Goal: Task Accomplishment & Management: Use online tool/utility

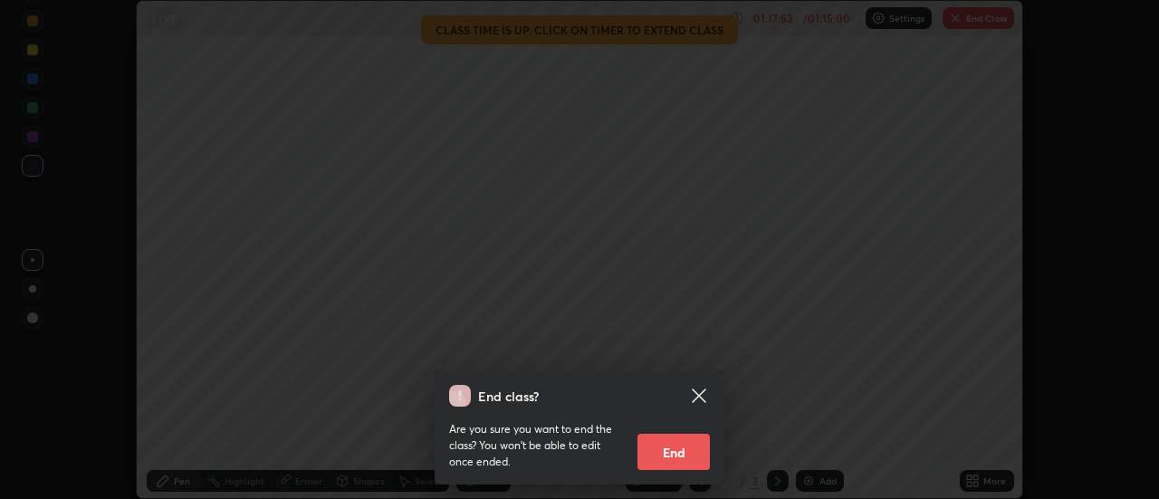
scroll to position [499, 1159]
click at [673, 462] on button "End" at bounding box center [674, 452] width 72 height 36
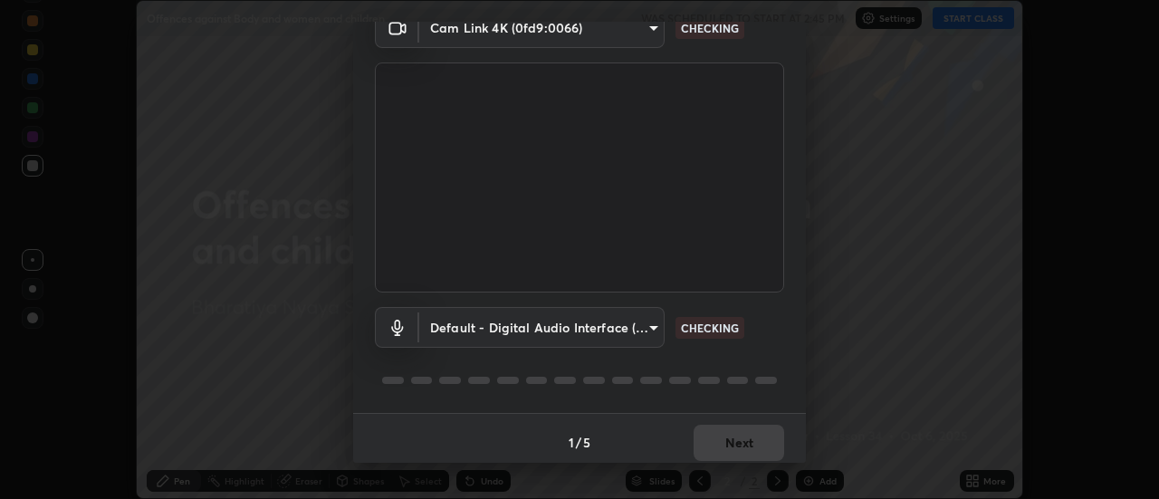
scroll to position [95, 0]
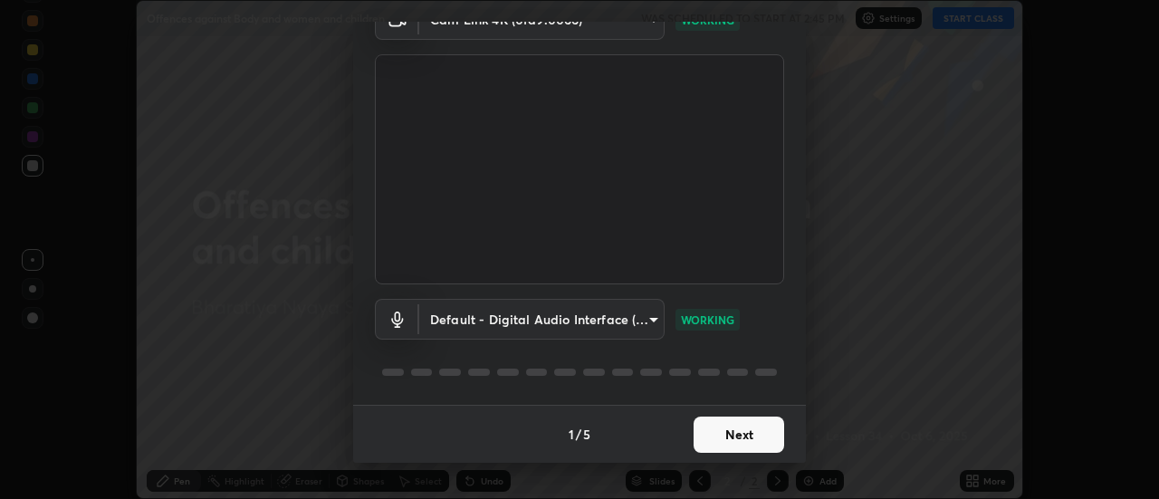
click at [745, 436] on button "Next" at bounding box center [739, 435] width 91 height 36
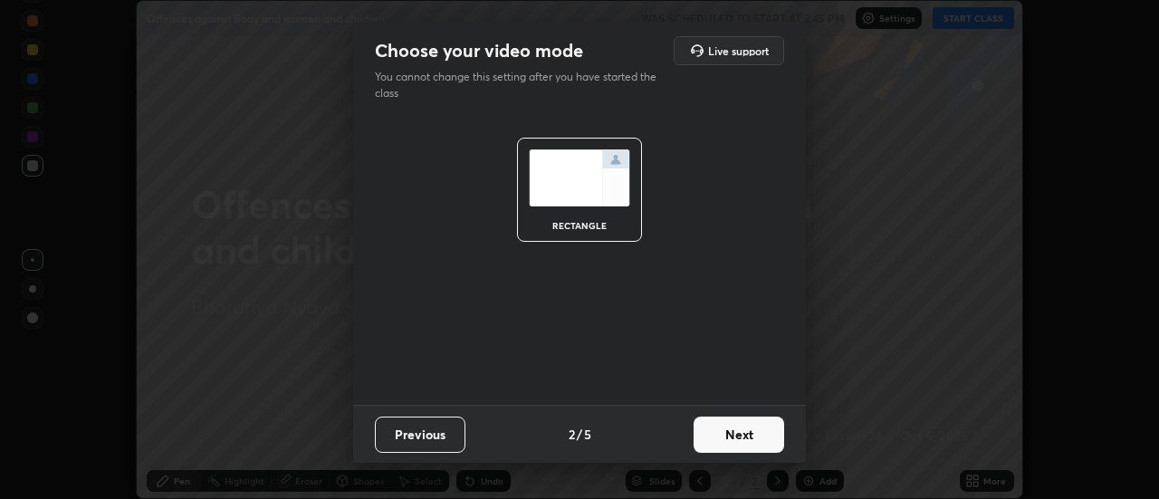
scroll to position [0, 0]
click at [745, 438] on button "Next" at bounding box center [739, 435] width 91 height 36
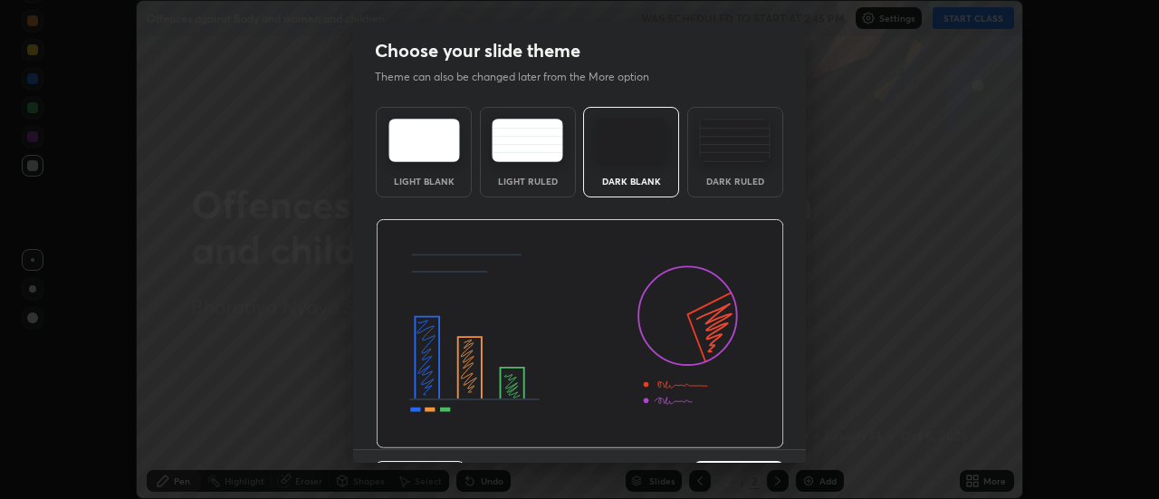
scroll to position [44, 0]
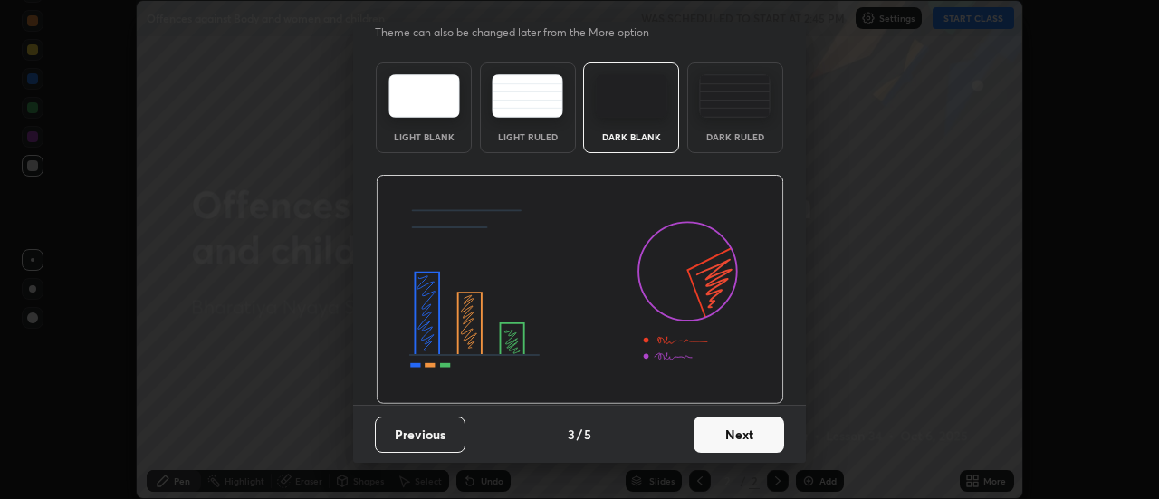
click at [736, 440] on button "Next" at bounding box center [739, 435] width 91 height 36
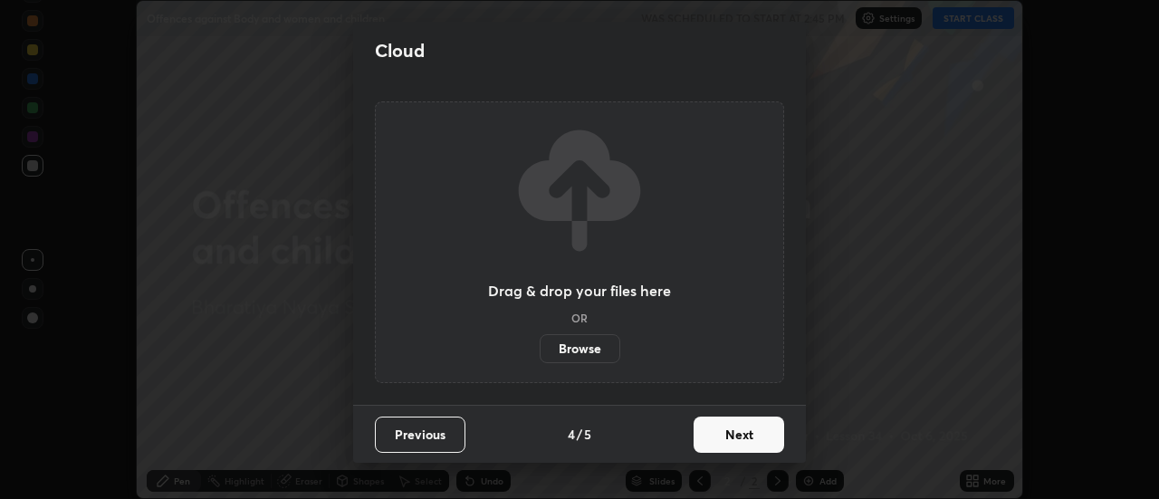
scroll to position [0, 0]
click at [739, 437] on button "Next" at bounding box center [739, 435] width 91 height 36
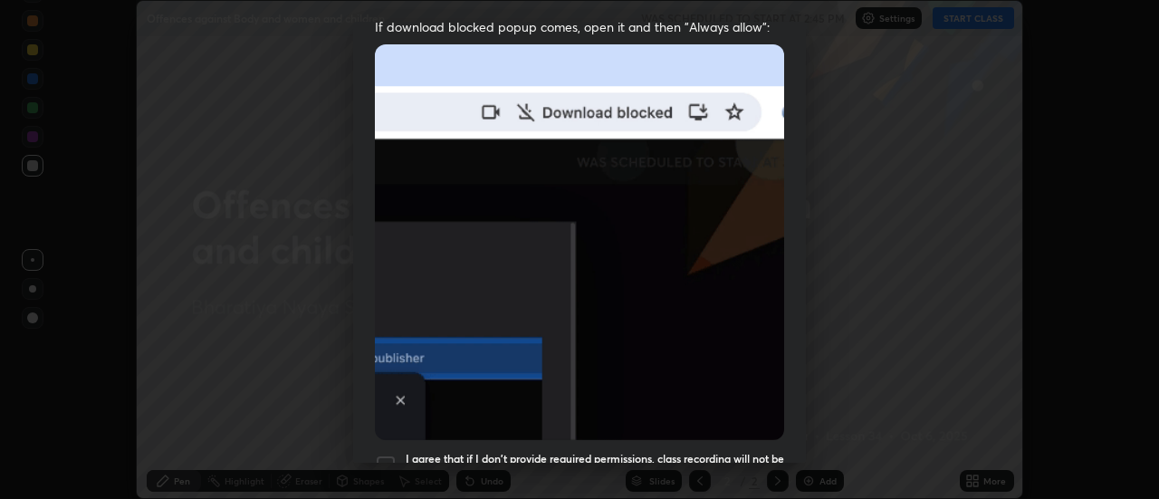
scroll to position [465, 0]
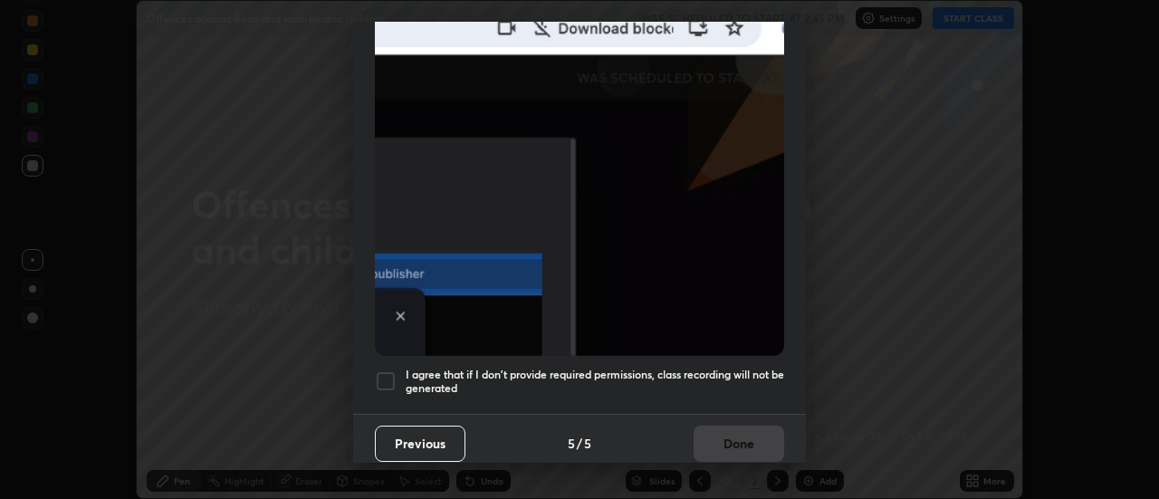
click at [740, 438] on div "Previous 5 / 5 Done" at bounding box center [579, 443] width 453 height 58
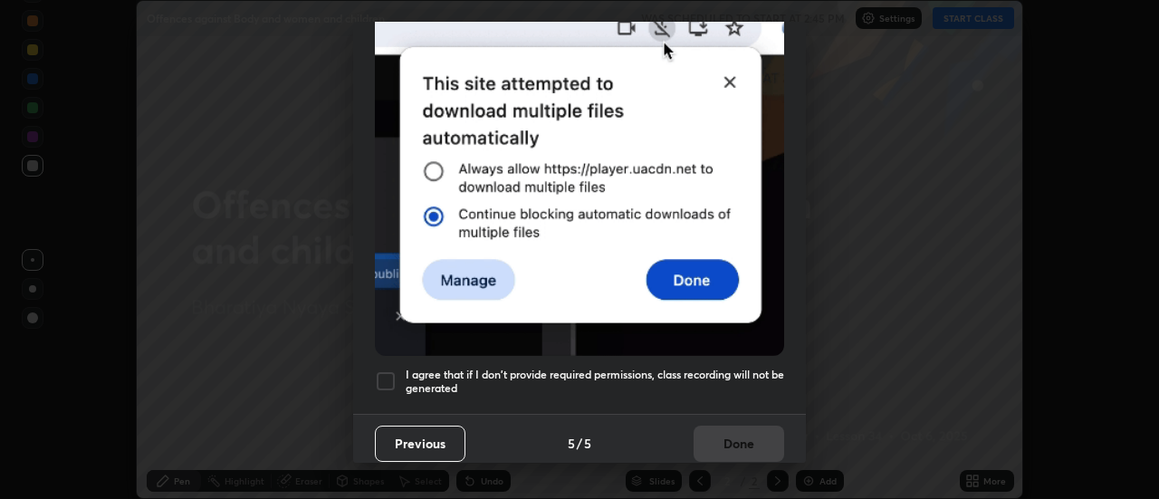
click at [742, 368] on h5 "I agree that if I don't provide required permissions, class recording will not …" at bounding box center [595, 382] width 379 height 28
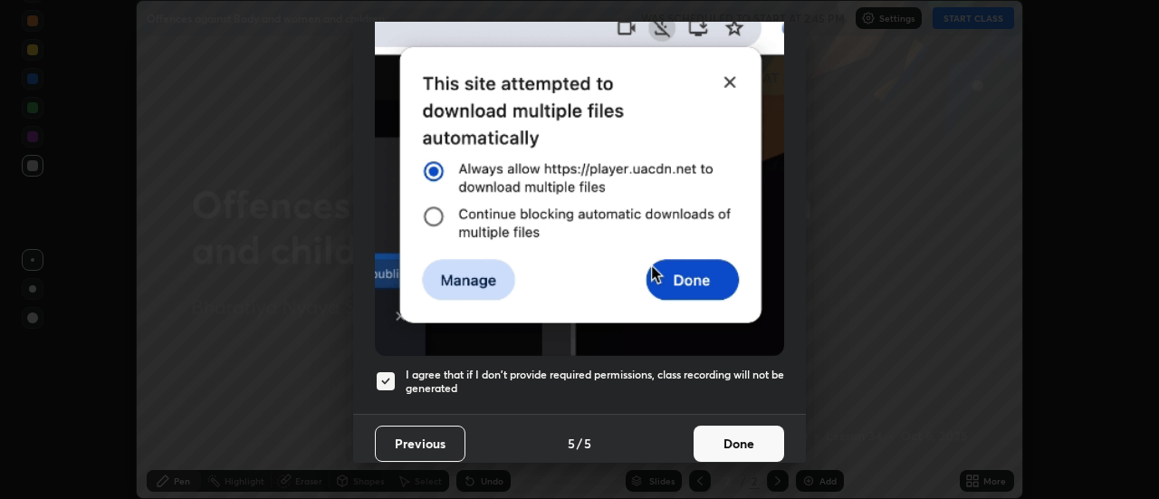
click at [733, 435] on button "Done" at bounding box center [739, 444] width 91 height 36
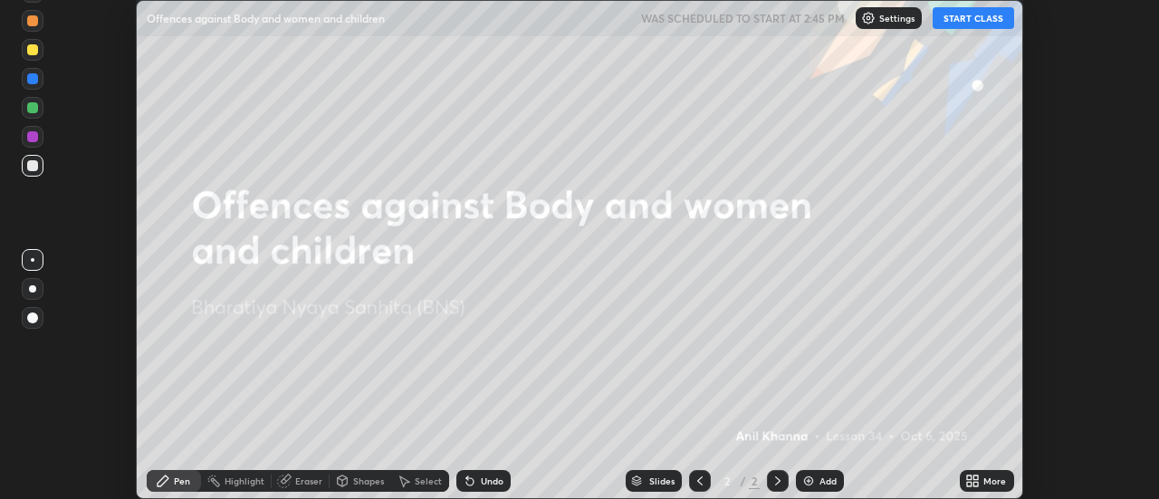
click at [967, 479] on icon at bounding box center [969, 478] width 5 height 5
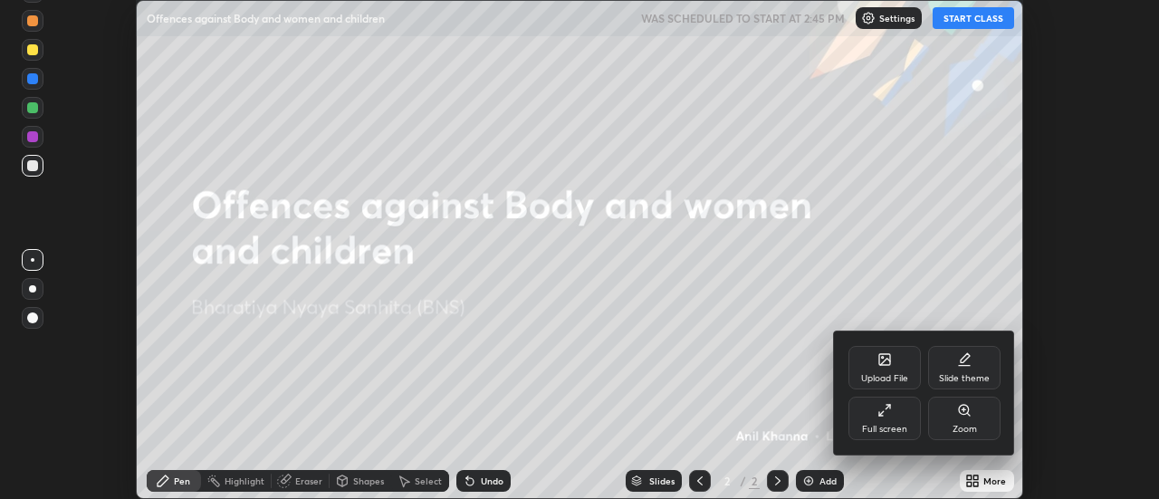
click at [958, 374] on div "Slide theme" at bounding box center [964, 378] width 51 height 9
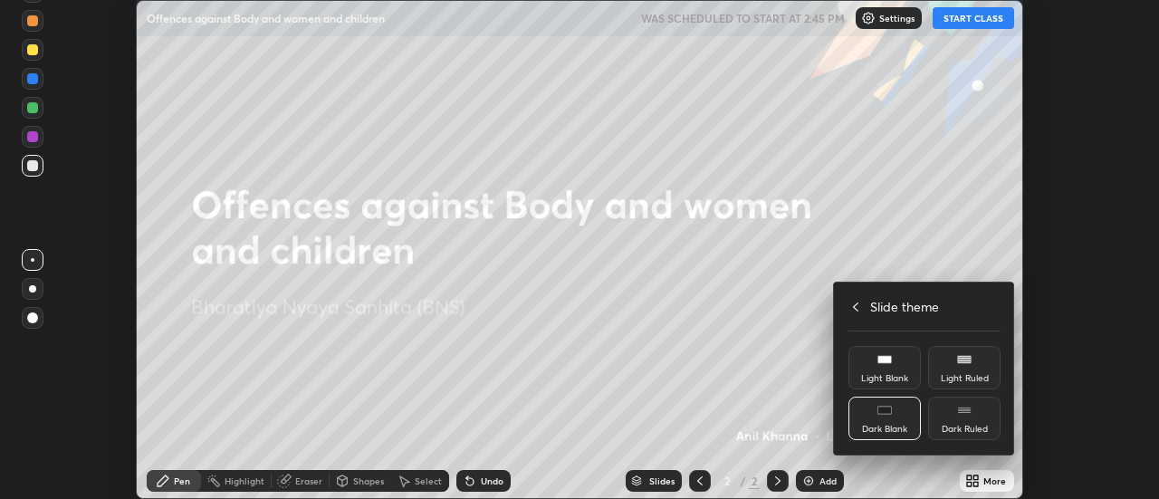
click at [888, 370] on div "Light Blank" at bounding box center [885, 367] width 72 height 43
click at [822, 478] on div at bounding box center [579, 249] width 1159 height 499
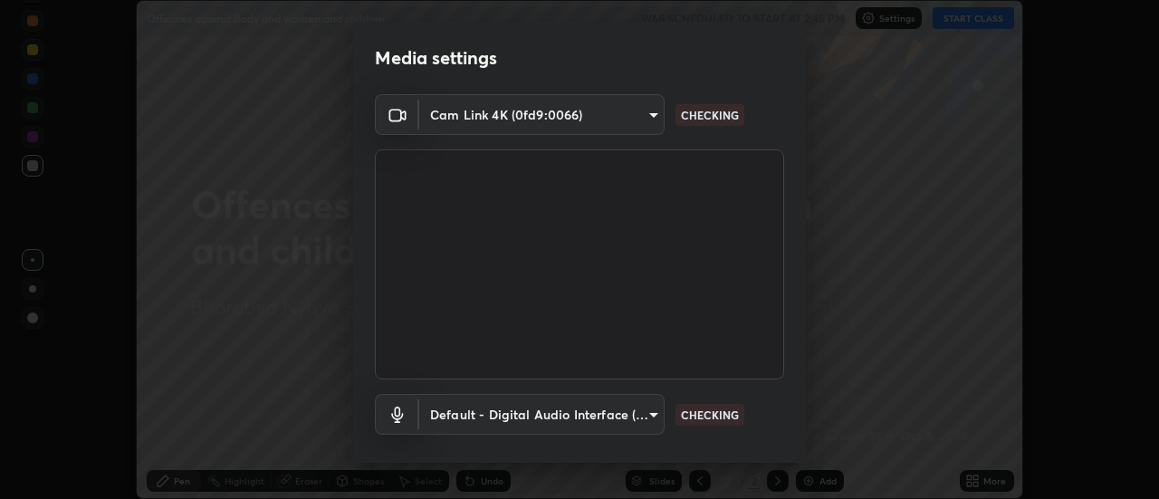
scroll to position [95, 0]
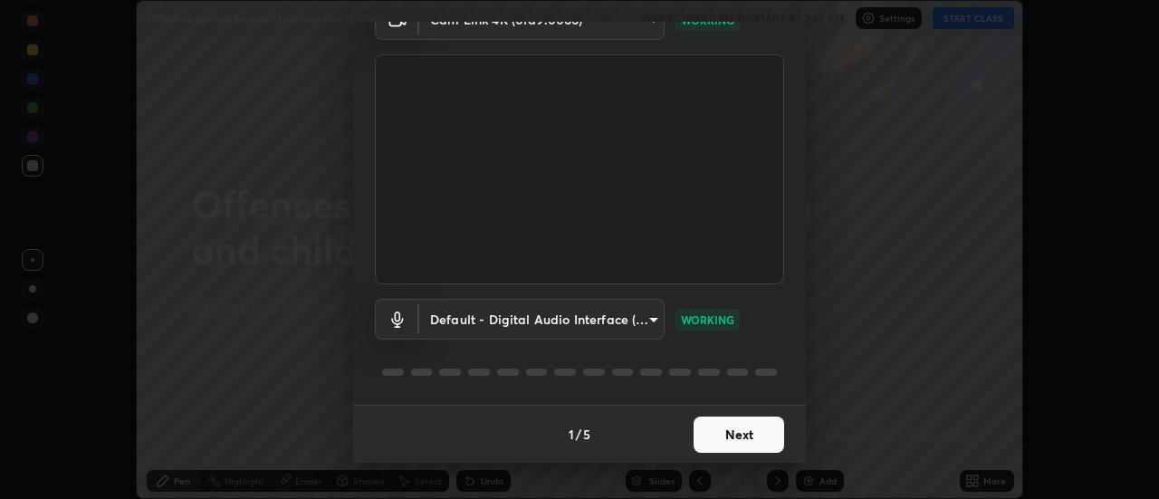
click at [752, 435] on button "Next" at bounding box center [739, 435] width 91 height 36
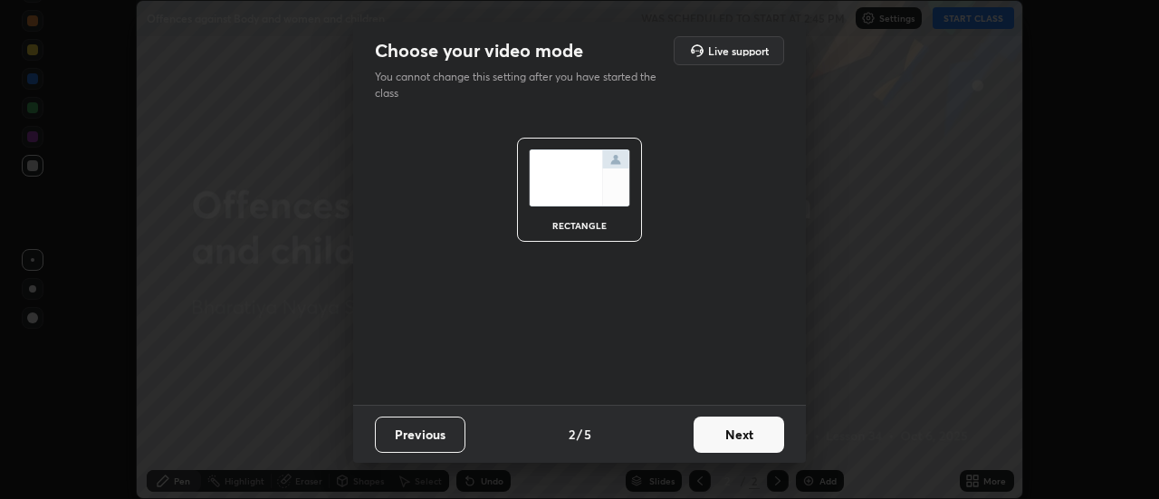
scroll to position [0, 0]
click at [759, 439] on button "Next" at bounding box center [739, 435] width 91 height 36
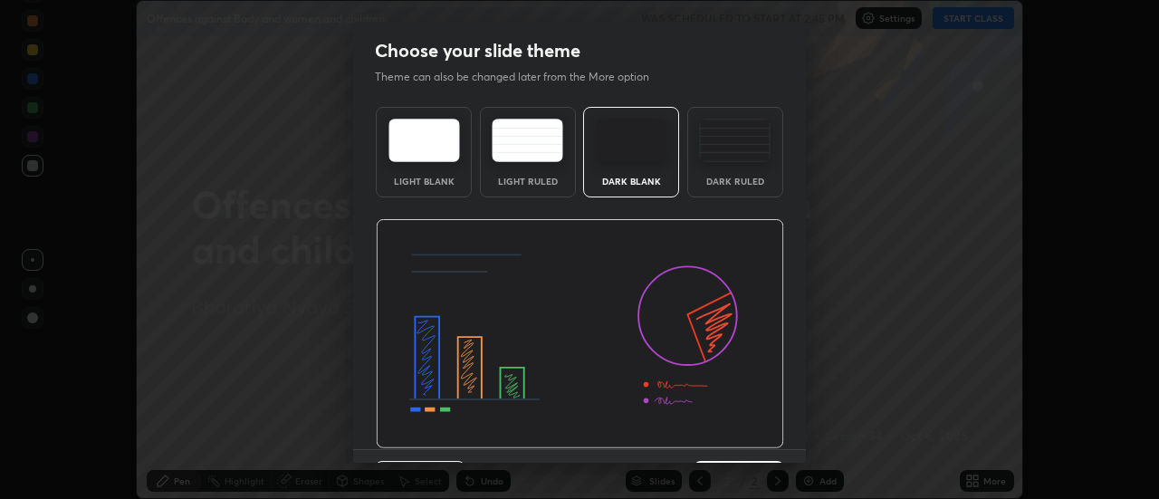
scroll to position [44, 0]
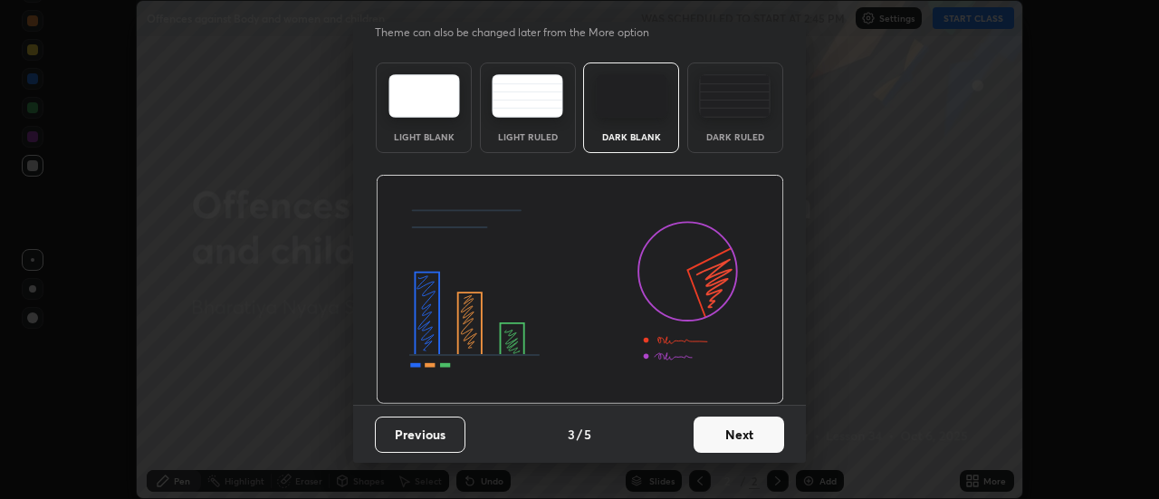
click at [742, 442] on button "Next" at bounding box center [739, 435] width 91 height 36
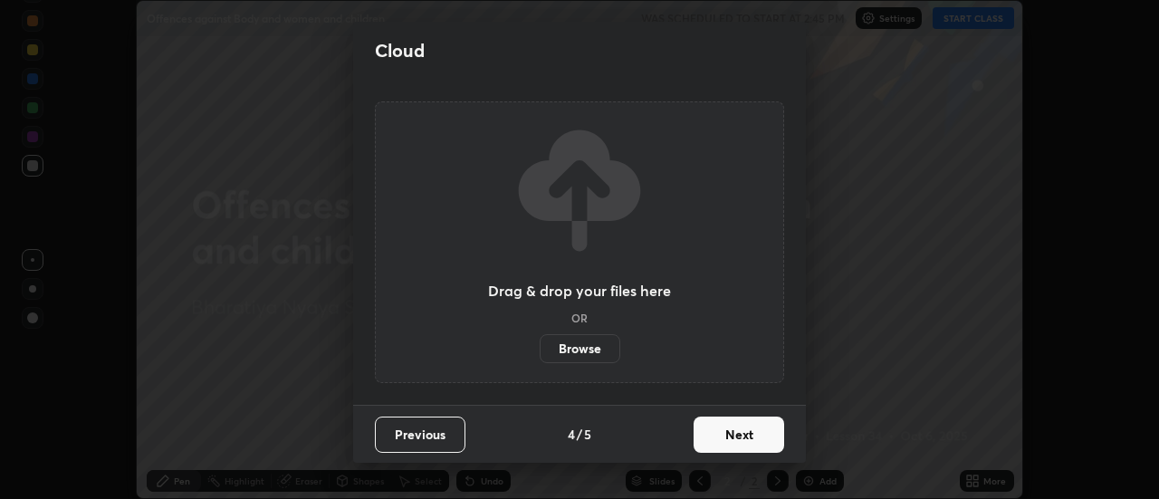
click at [746, 436] on button "Next" at bounding box center [739, 435] width 91 height 36
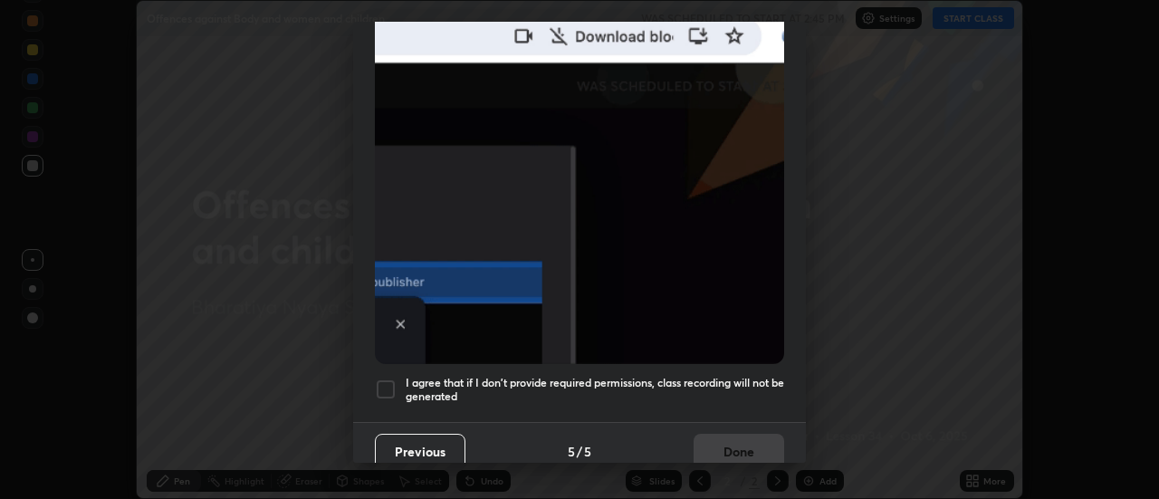
scroll to position [465, 0]
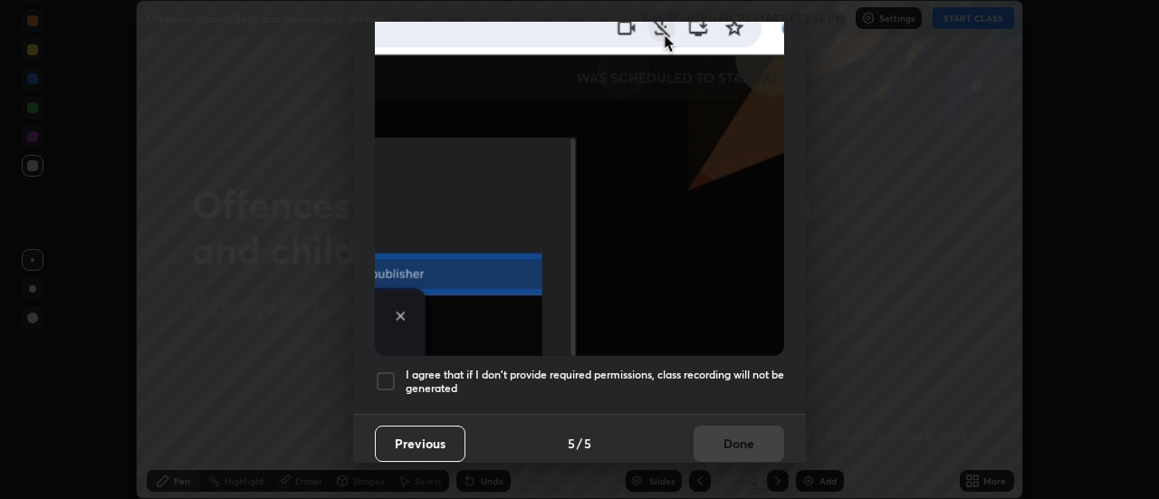
click at [737, 368] on h5 "I agree that if I don't provide required permissions, class recording will not …" at bounding box center [595, 382] width 379 height 28
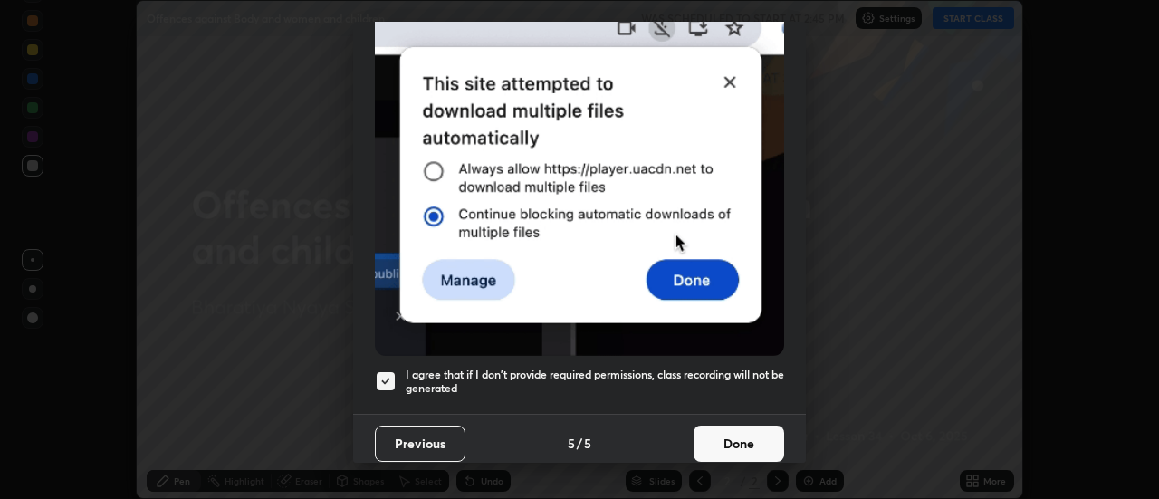
click at [734, 430] on button "Done" at bounding box center [739, 444] width 91 height 36
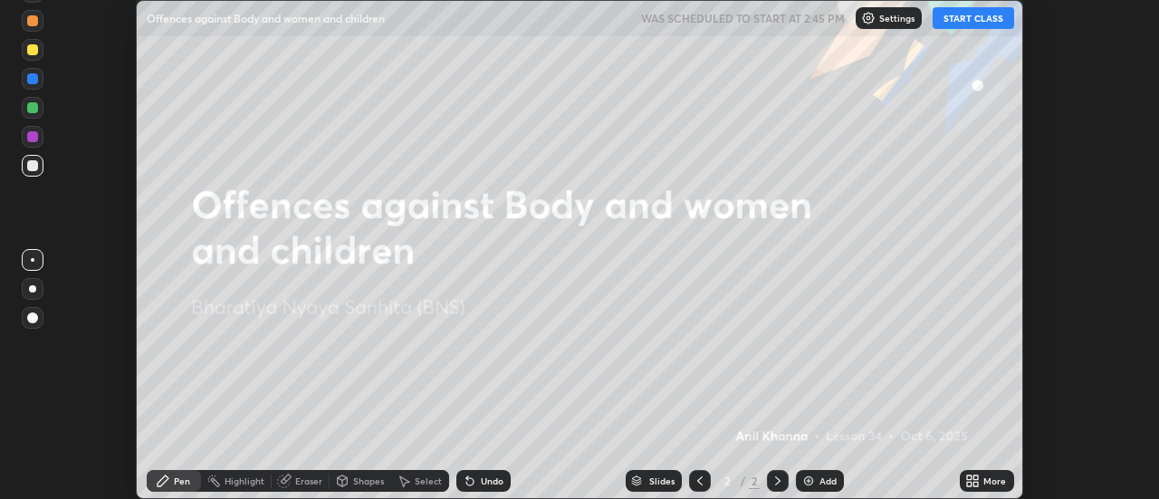
click at [982, 482] on div "More" at bounding box center [987, 481] width 54 height 22
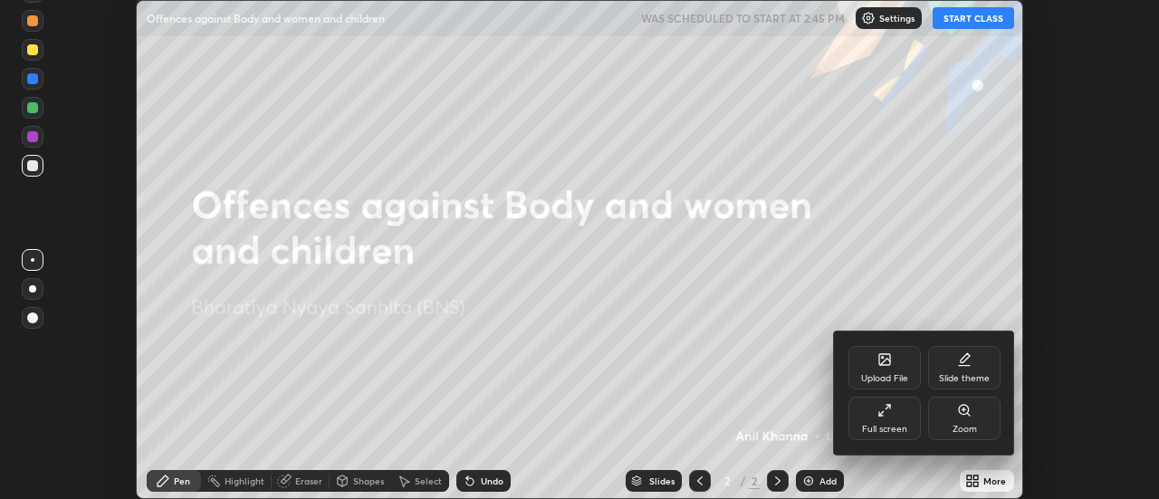
click at [953, 378] on div "Slide theme" at bounding box center [964, 378] width 51 height 9
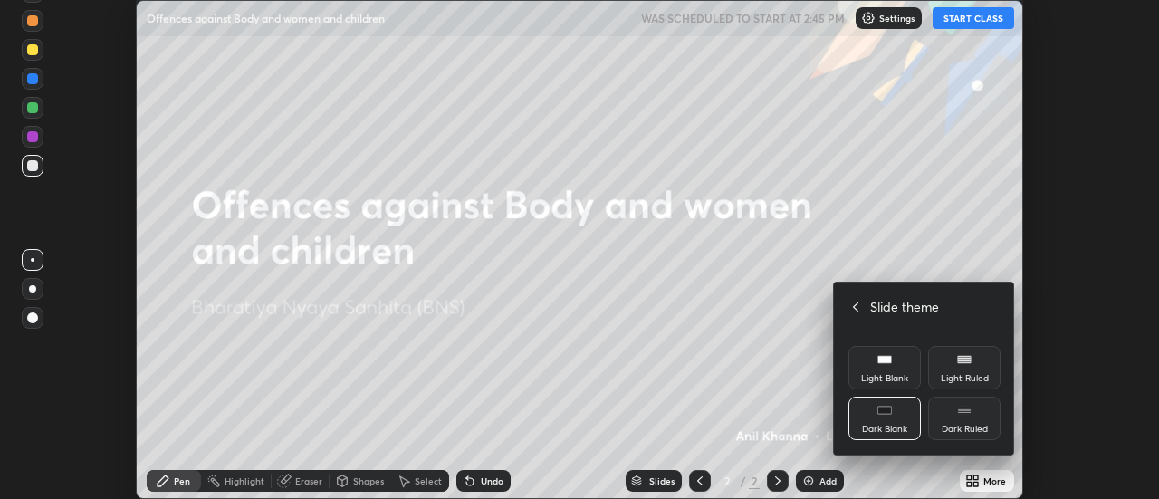
click at [894, 374] on div "Light Blank" at bounding box center [884, 378] width 47 height 9
click at [828, 480] on div at bounding box center [579, 249] width 1159 height 499
click at [828, 480] on div "Upload File Slide theme Full screen Zoom Slide theme Light Blank Light Ruled Da…" at bounding box center [579, 249] width 1159 height 499
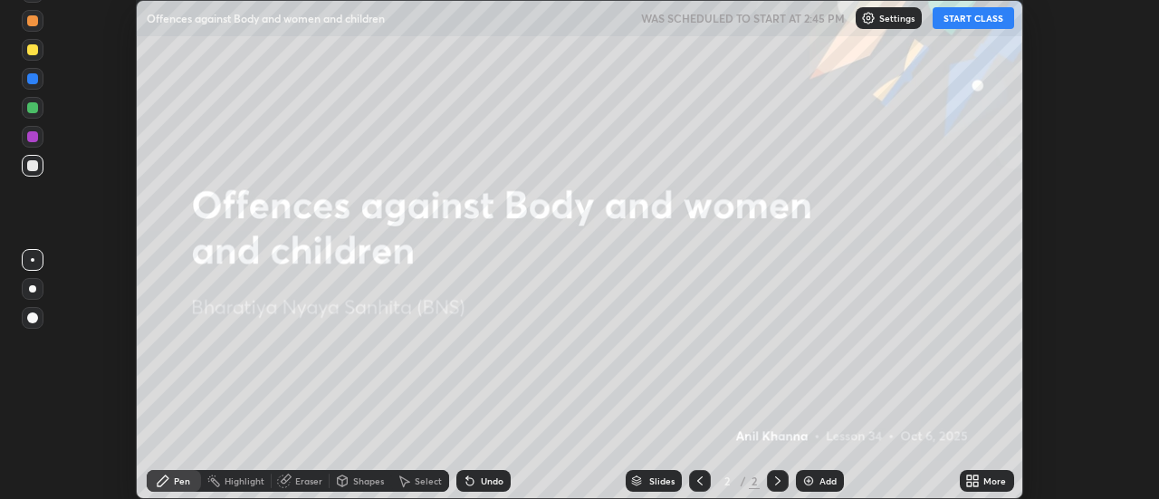
click at [824, 480] on div "Add" at bounding box center [828, 480] width 17 height 9
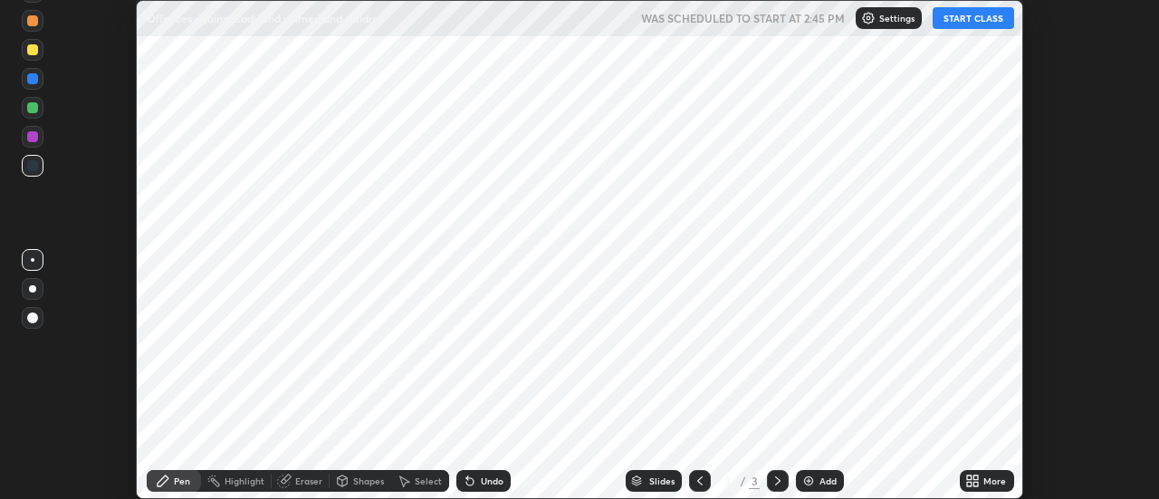
click at [962, 17] on button "START CLASS" at bounding box center [974, 18] width 82 height 22
